Goal: Find specific page/section: Find specific page/section

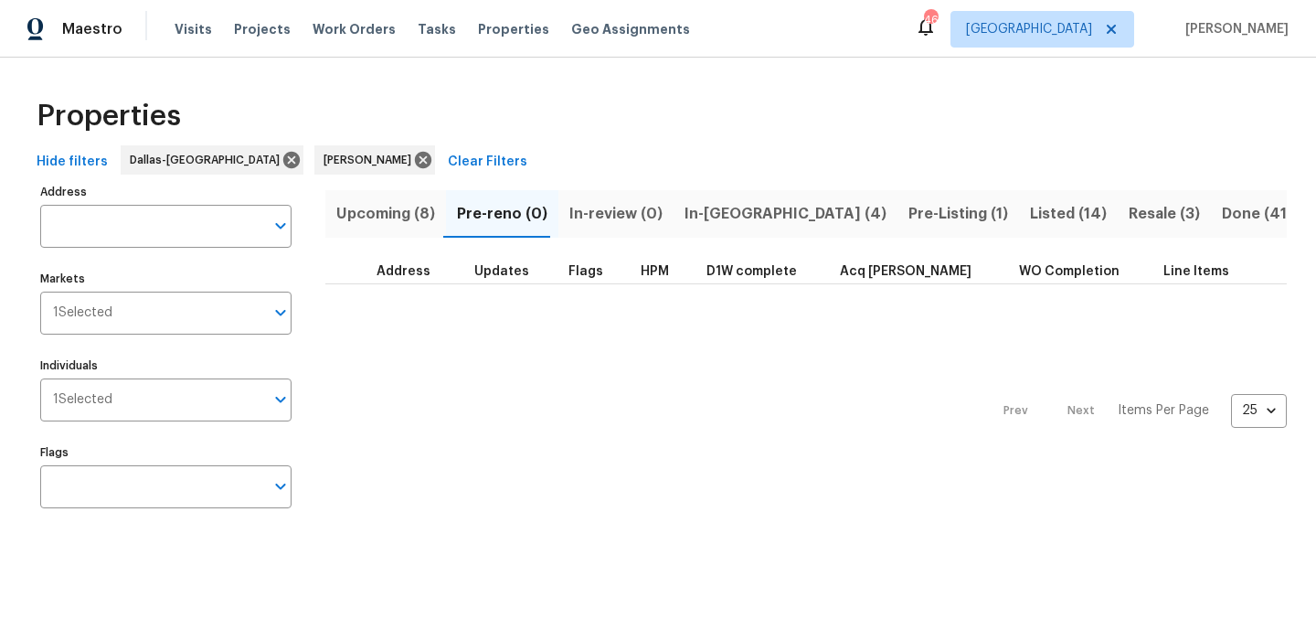
click at [703, 215] on span "In-[GEOGRAPHIC_DATA] (4)" at bounding box center [786, 214] width 202 height 26
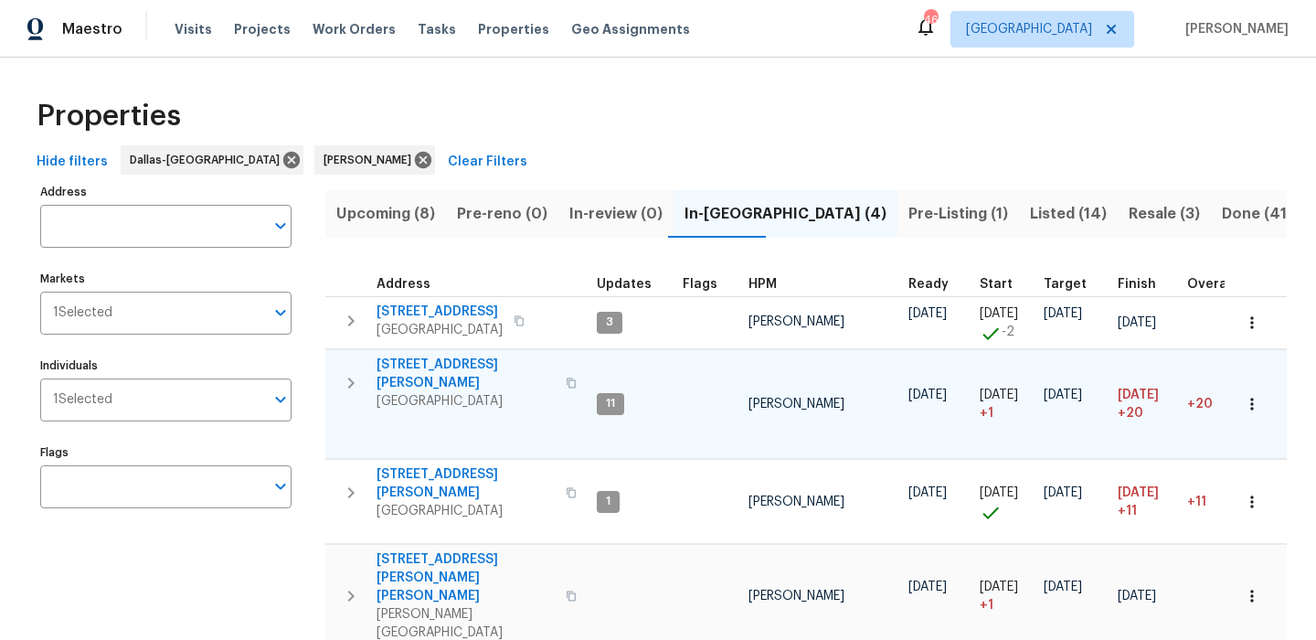
scroll to position [36, 0]
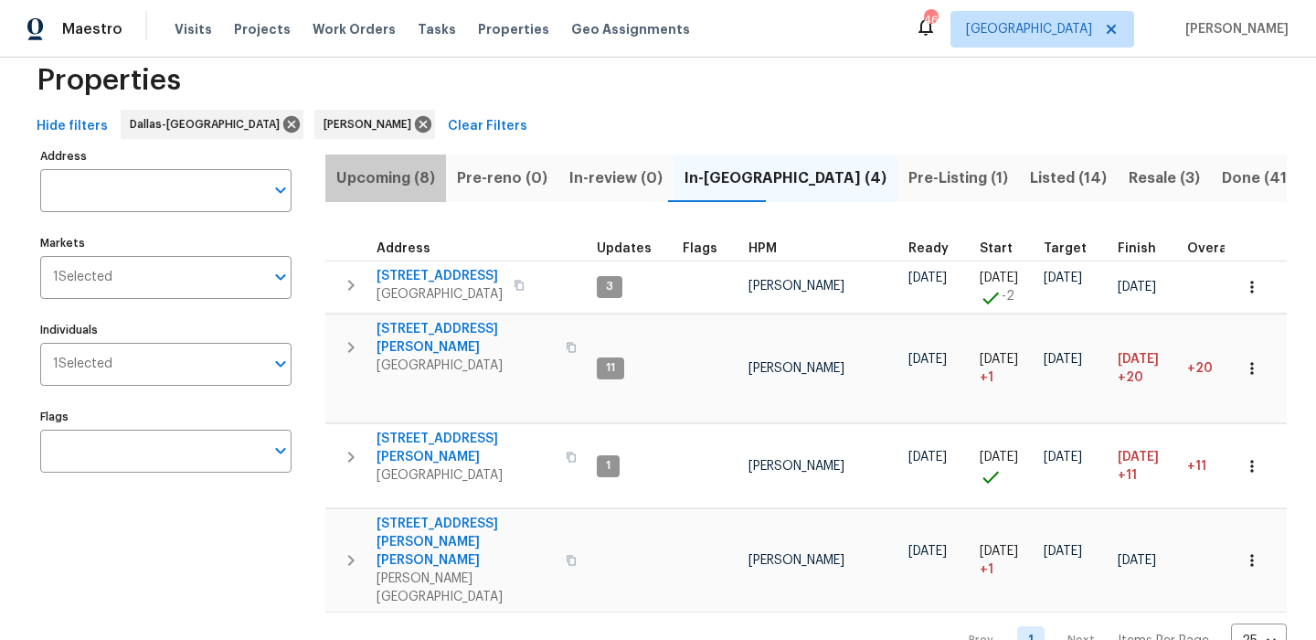
click at [360, 190] on span "Upcoming (8)" at bounding box center [385, 178] width 99 height 26
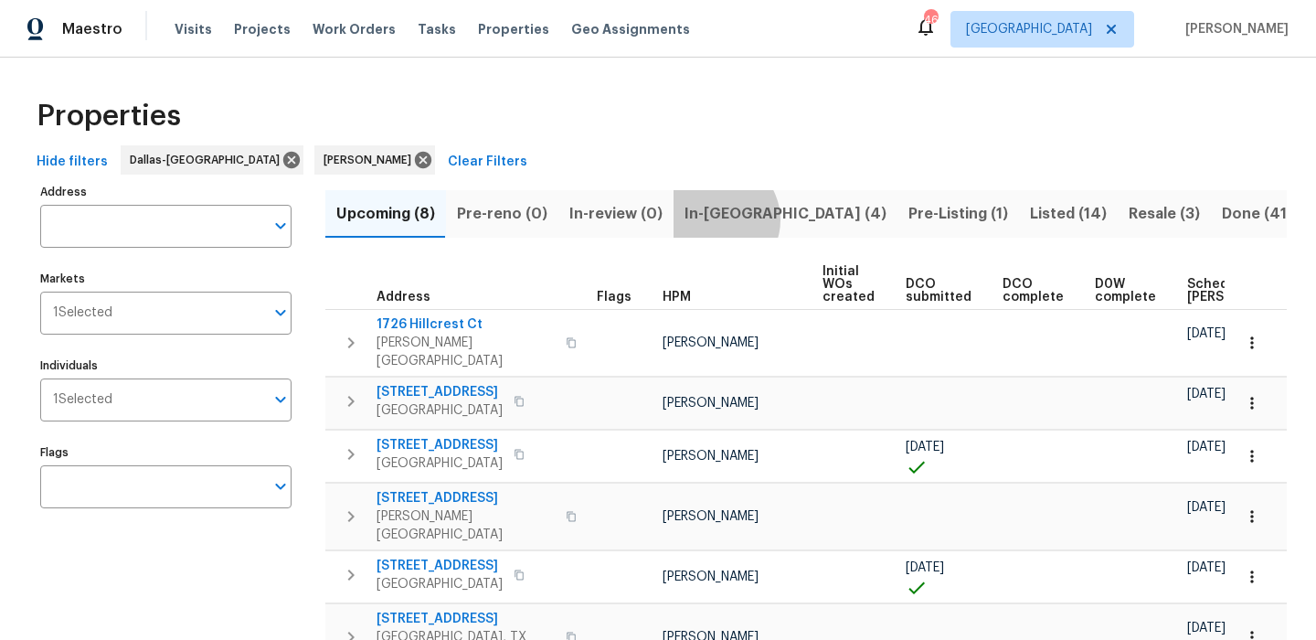
click at [709, 219] on span "In-reno (4)" at bounding box center [786, 214] width 202 height 26
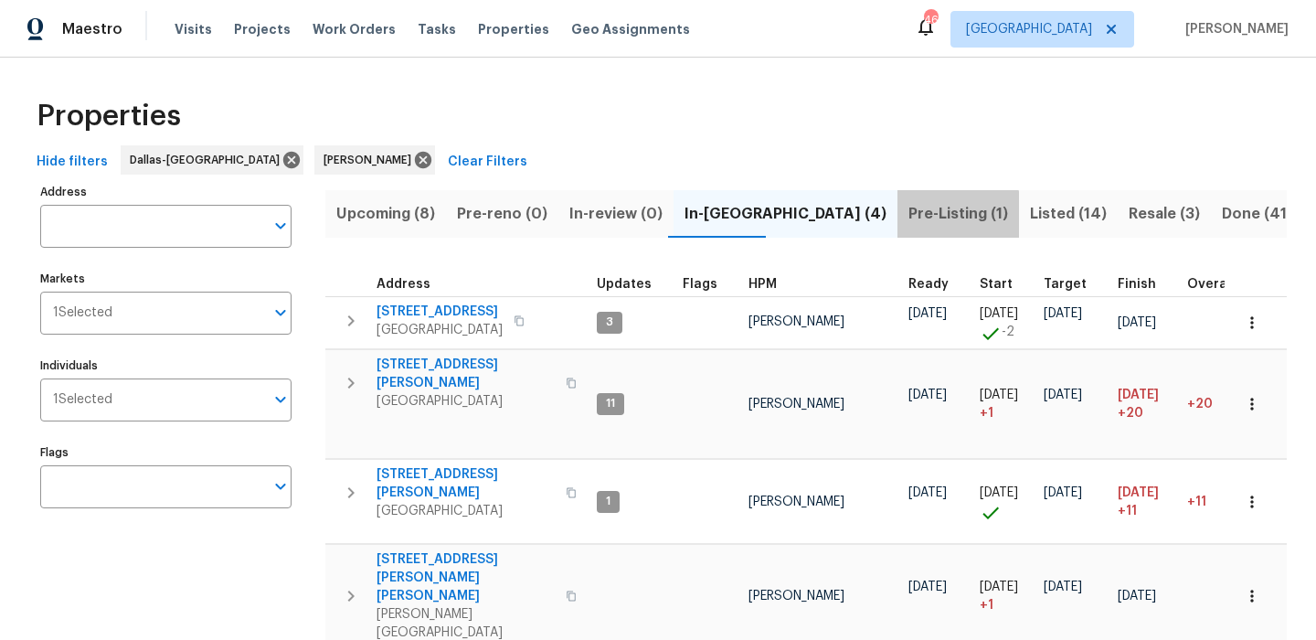
click at [909, 214] on span "Pre-Listing (1)" at bounding box center [959, 214] width 100 height 26
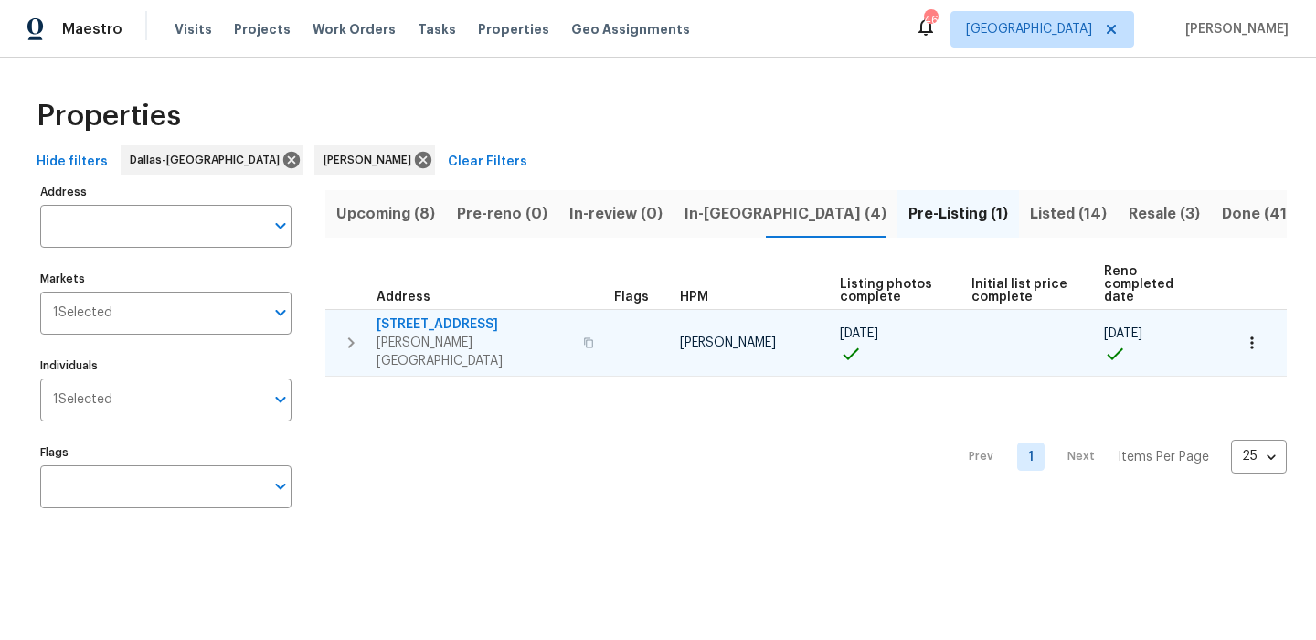
click at [1257, 334] on icon "button" at bounding box center [1252, 343] width 18 height 18
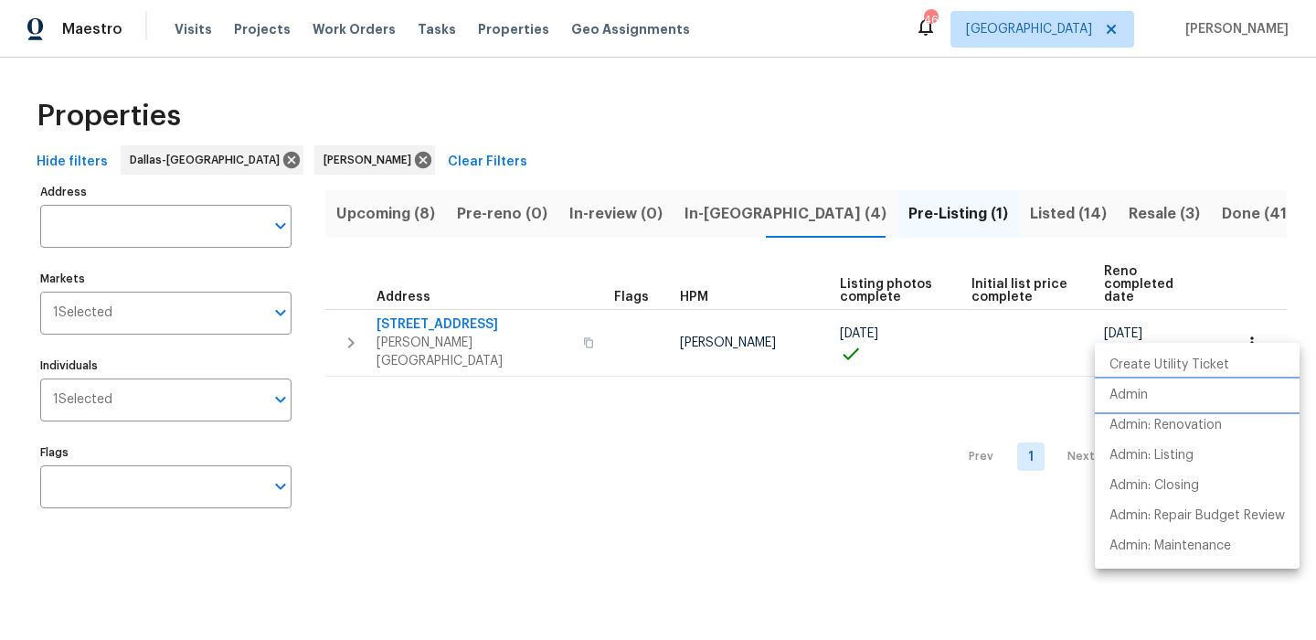
click at [1161, 390] on li "Admin" at bounding box center [1197, 395] width 205 height 30
